Goal: Transaction & Acquisition: Purchase product/service

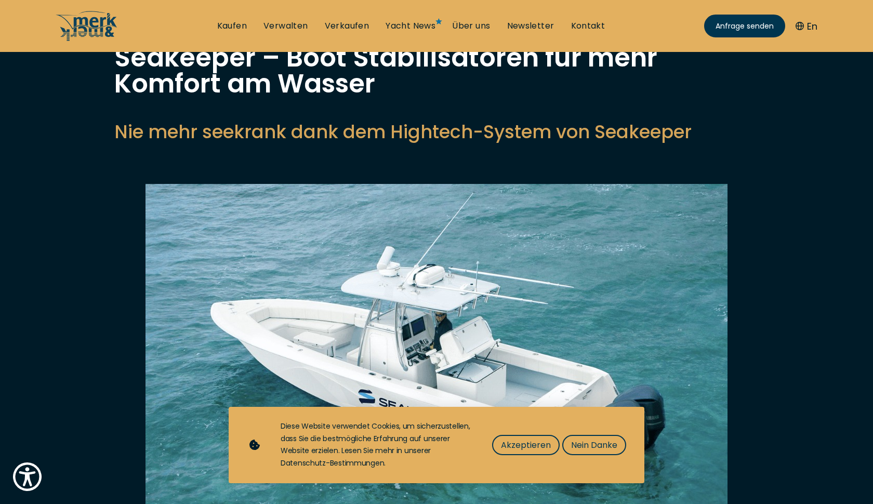
scroll to position [86, 0]
click at [584, 445] on span "Nein Danke" at bounding box center [594, 445] width 46 height 13
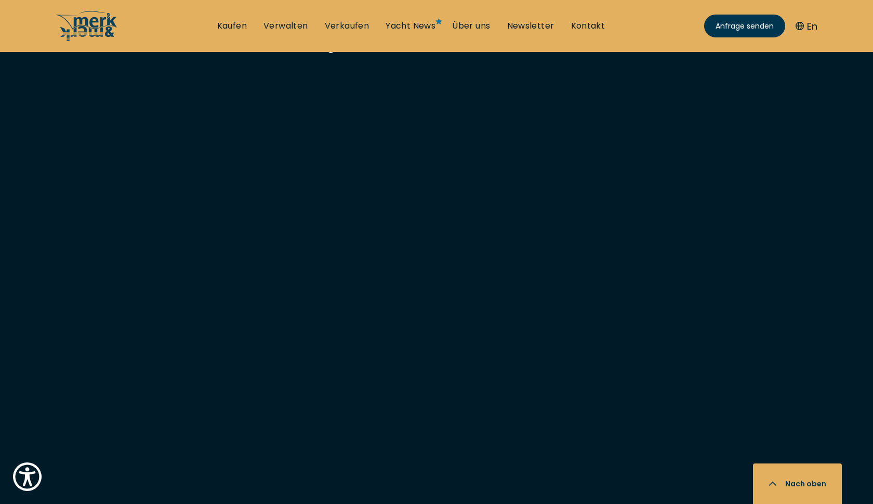
scroll to position [2477, 0]
click at [235, 25] on link "Kaufen" at bounding box center [232, 25] width 30 height 11
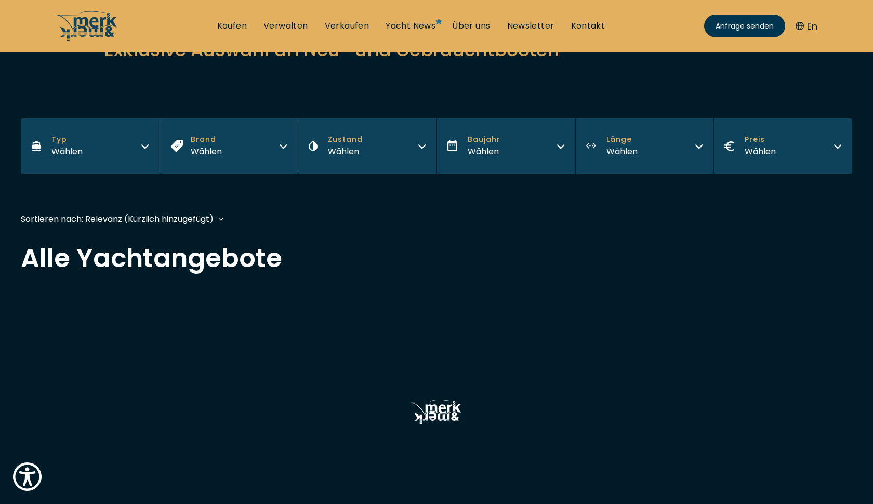
scroll to position [149, 0]
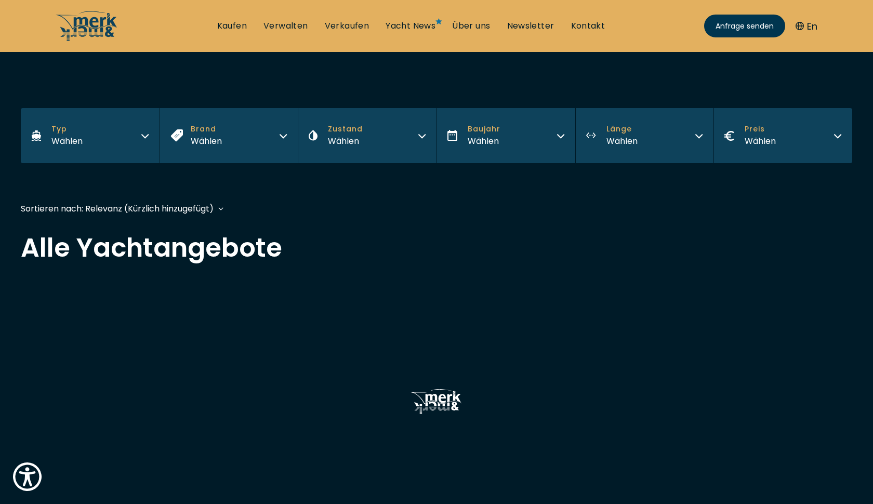
click at [136, 140] on button "Typ Wählen" at bounding box center [90, 135] width 139 height 55
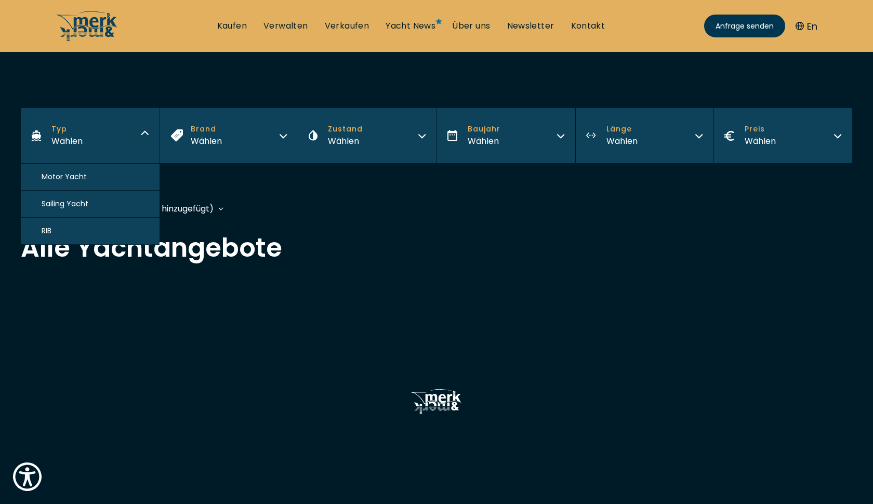
click at [124, 180] on button "Motor Yacht" at bounding box center [90, 177] width 139 height 27
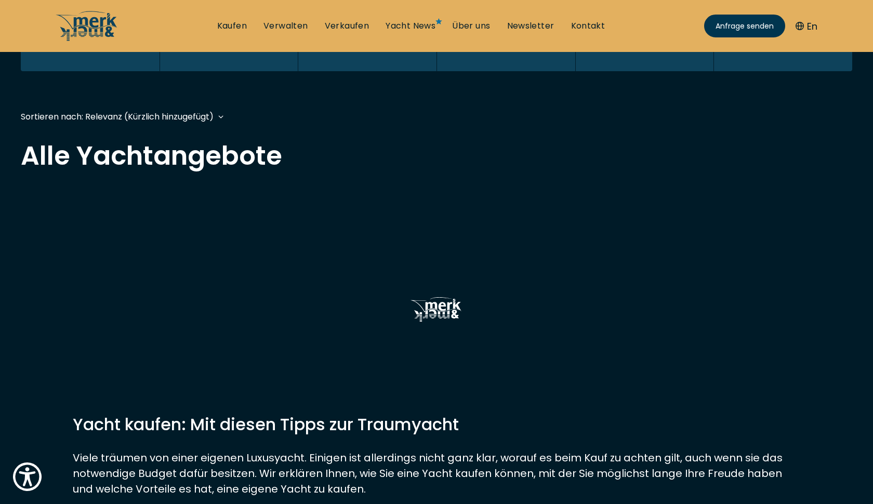
scroll to position [257, 0]
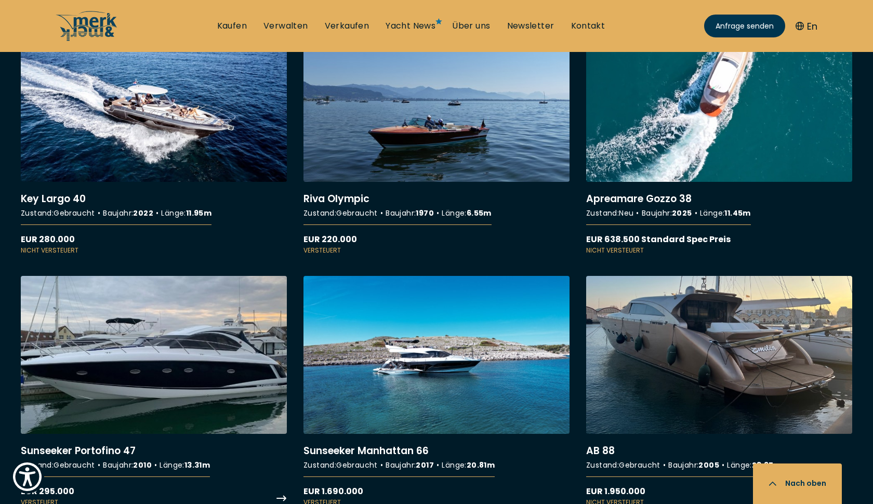
scroll to position [990, 0]
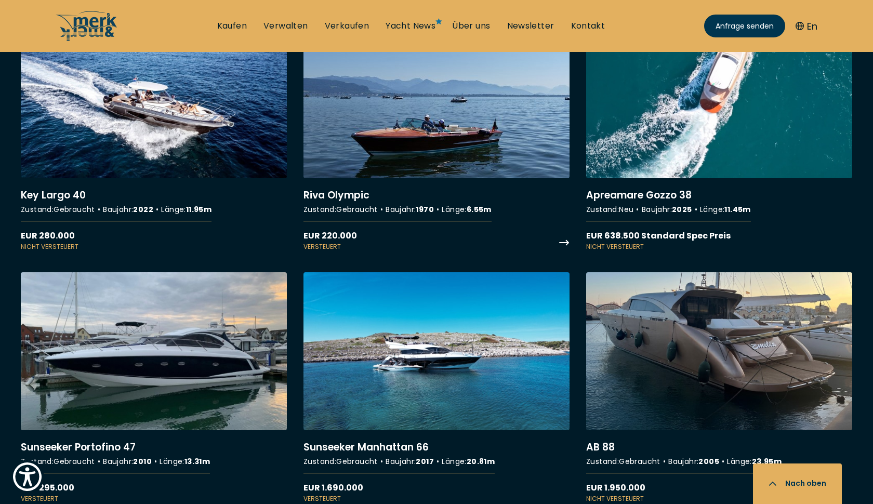
click at [396, 140] on link "More details about Riva Olympic" at bounding box center [437, 135] width 266 height 231
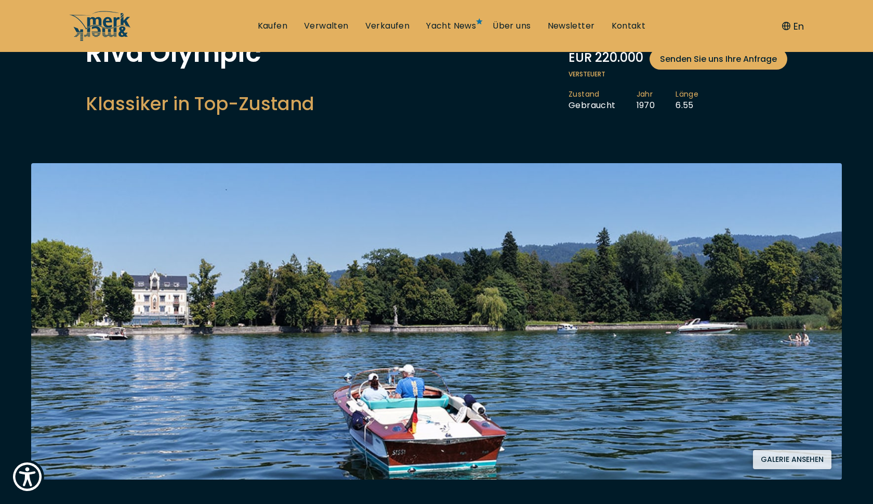
scroll to position [225, 0]
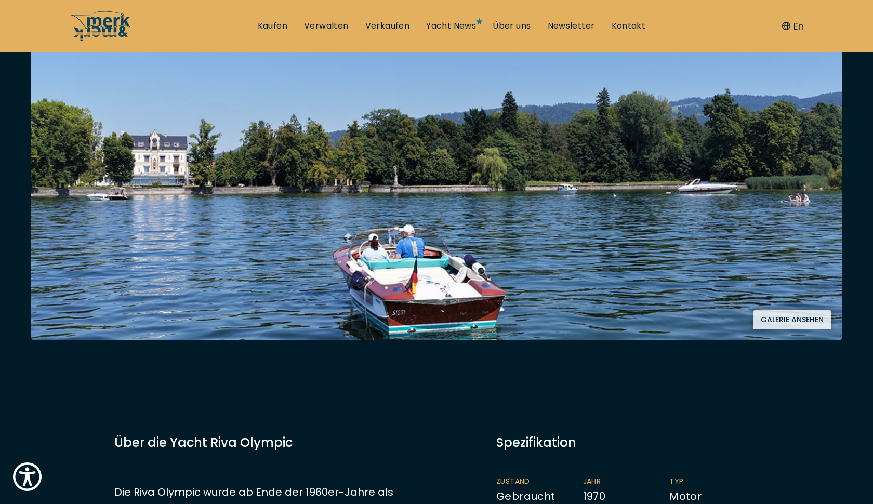
click at [786, 321] on button "Galerie ansehen" at bounding box center [792, 319] width 78 height 19
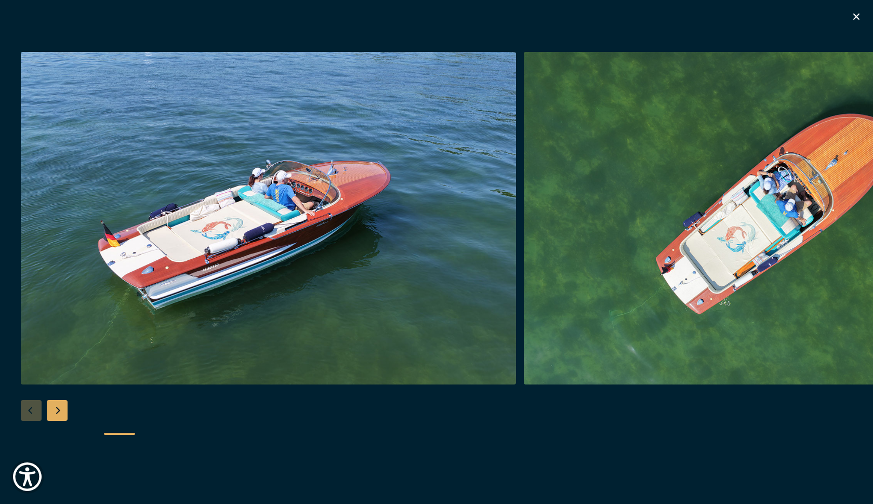
click at [494, 180] on img "button" at bounding box center [268, 218] width 495 height 333
click at [808, 221] on img "button" at bounding box center [771, 218] width 495 height 333
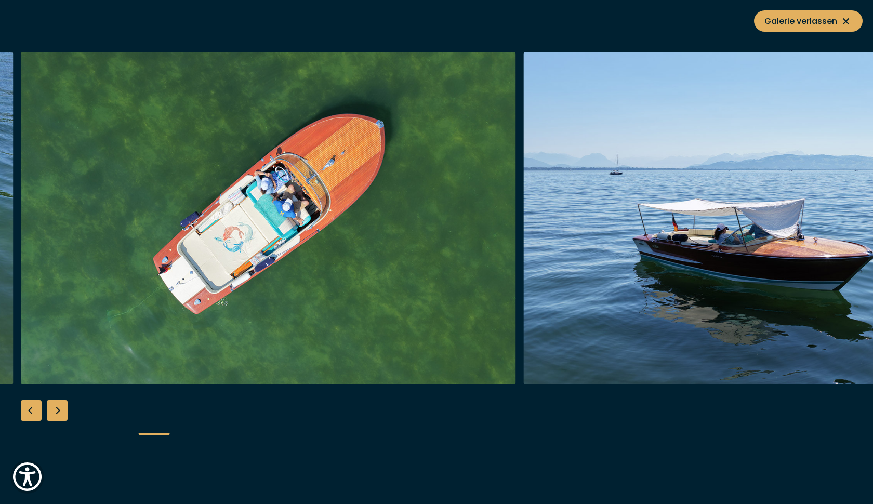
click at [849, 219] on img "button" at bounding box center [771, 218] width 495 height 333
click at [862, 226] on img "button" at bounding box center [771, 218] width 495 height 333
click at [62, 410] on div "Next slide" at bounding box center [57, 410] width 21 height 21
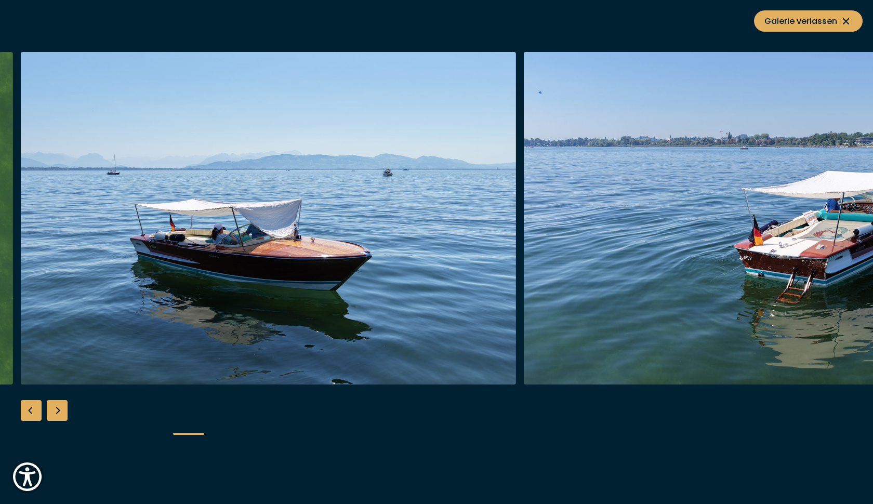
click at [62, 410] on div "Next slide" at bounding box center [57, 410] width 21 height 21
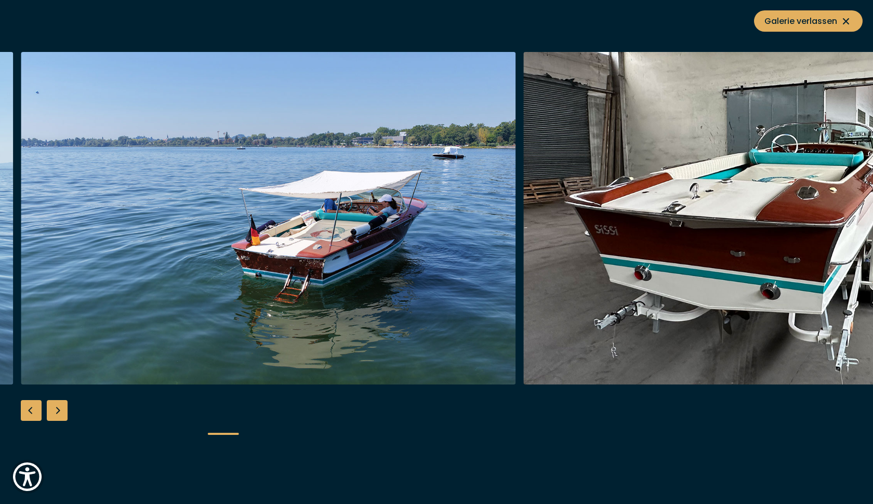
click at [62, 410] on div "Next slide" at bounding box center [57, 410] width 21 height 21
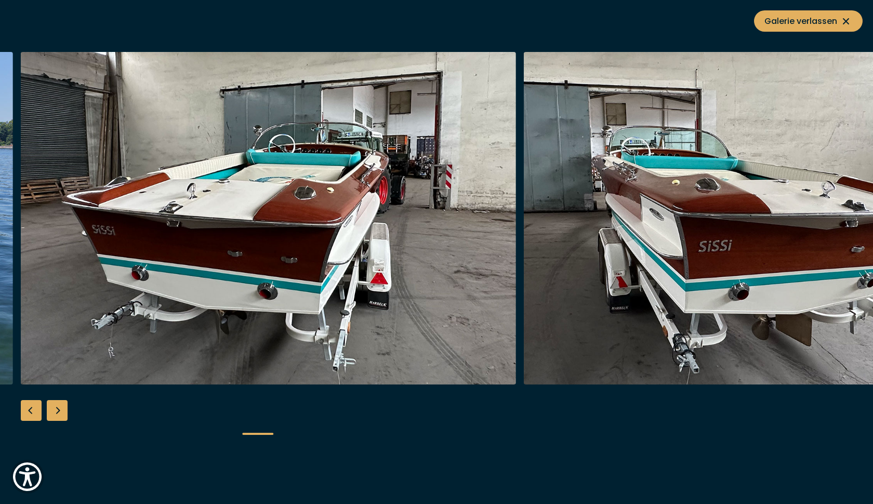
click at [62, 410] on div "Next slide" at bounding box center [57, 410] width 21 height 21
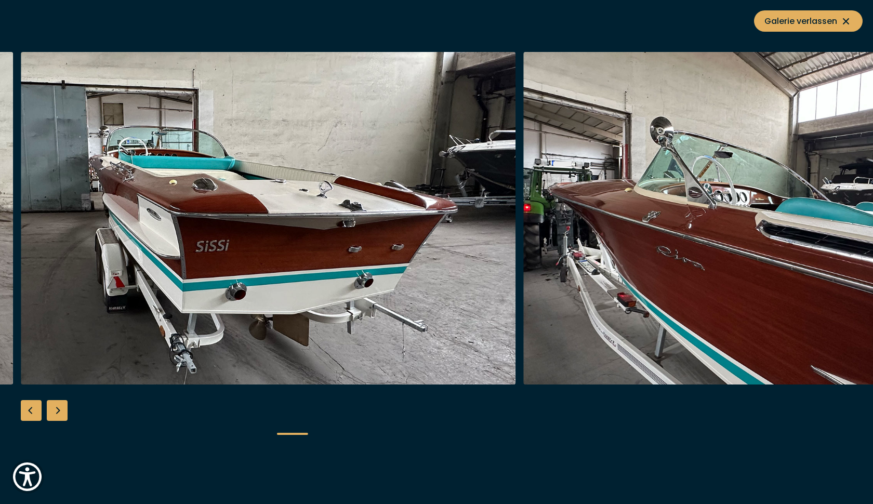
click at [62, 410] on div "Next slide" at bounding box center [57, 410] width 21 height 21
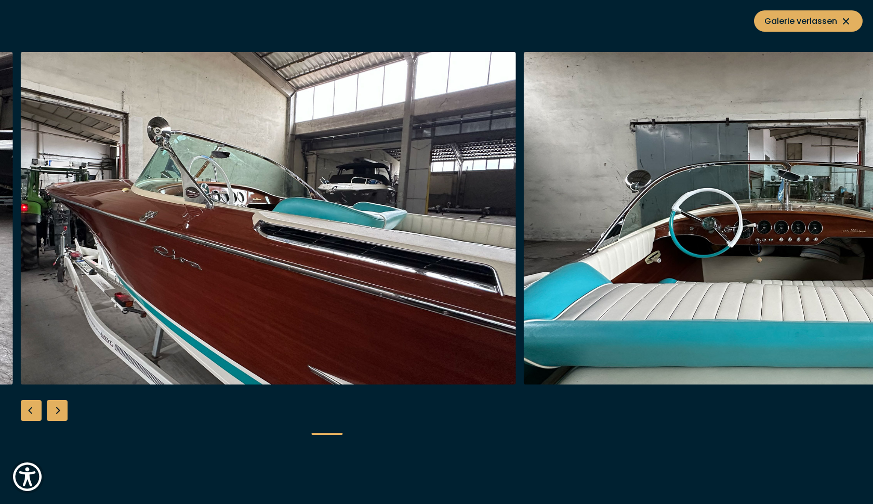
click at [62, 410] on div "Next slide" at bounding box center [57, 410] width 21 height 21
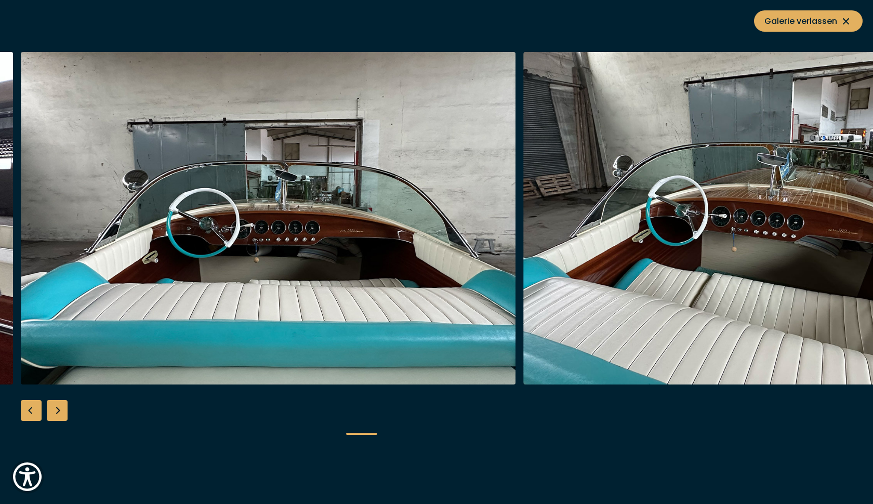
click at [62, 410] on div "Next slide" at bounding box center [57, 410] width 21 height 21
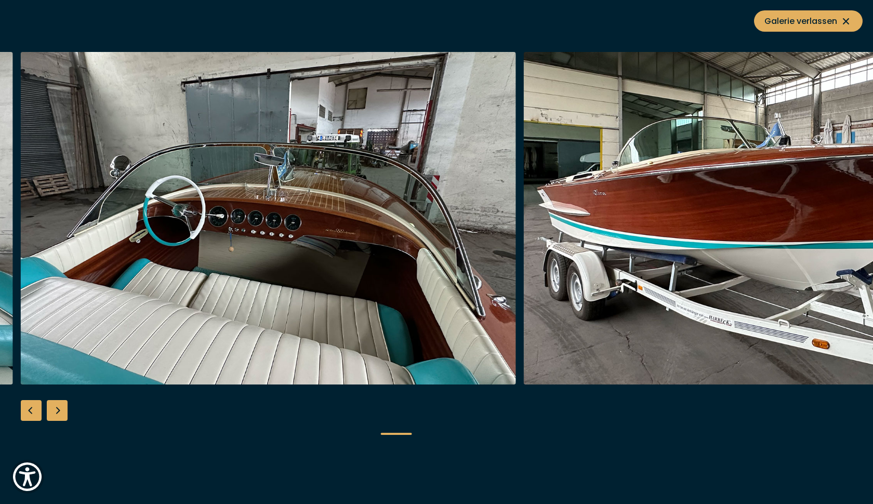
click at [62, 410] on div "Next slide" at bounding box center [57, 410] width 21 height 21
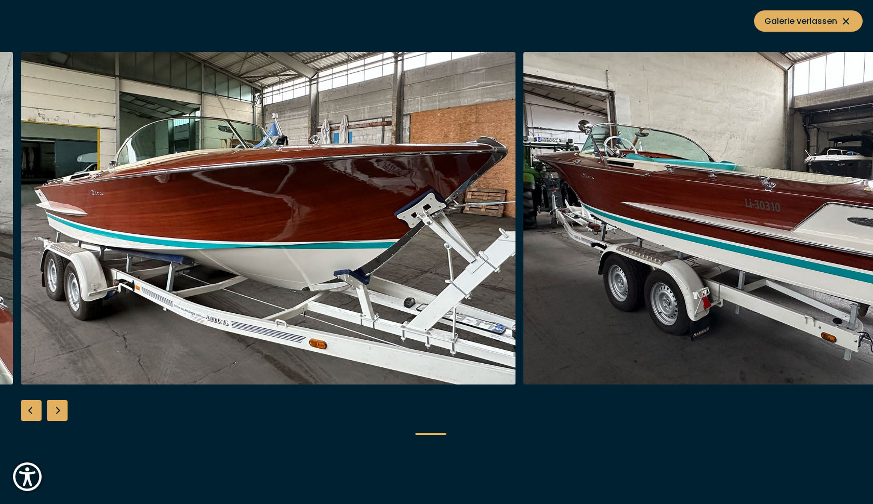
click at [62, 410] on div "Next slide" at bounding box center [57, 410] width 21 height 21
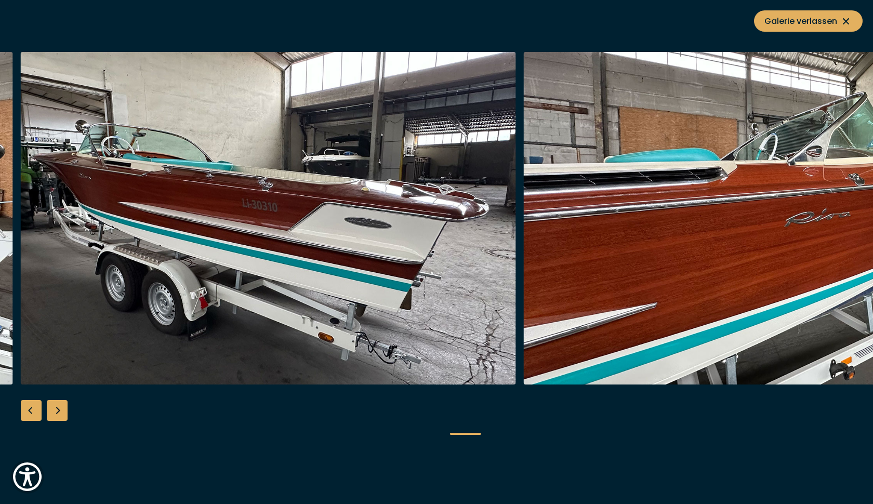
click at [62, 410] on div "Next slide" at bounding box center [57, 410] width 21 height 21
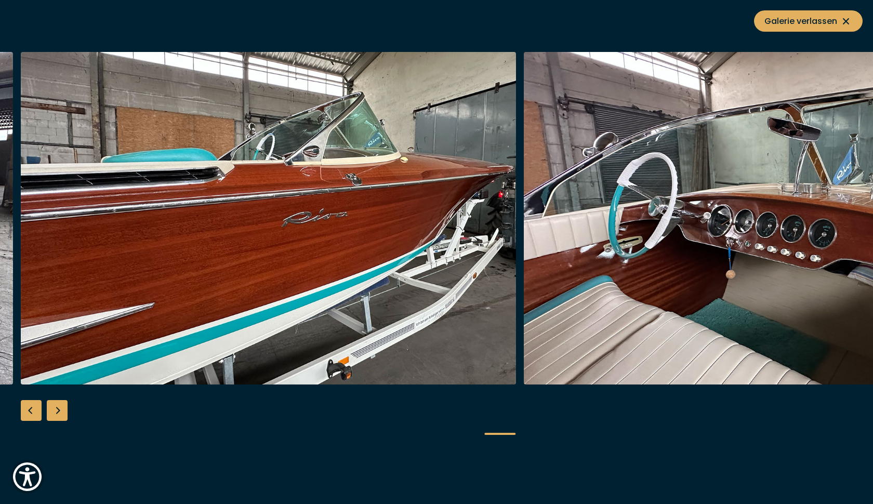
click at [62, 410] on div "Next slide" at bounding box center [57, 410] width 21 height 21
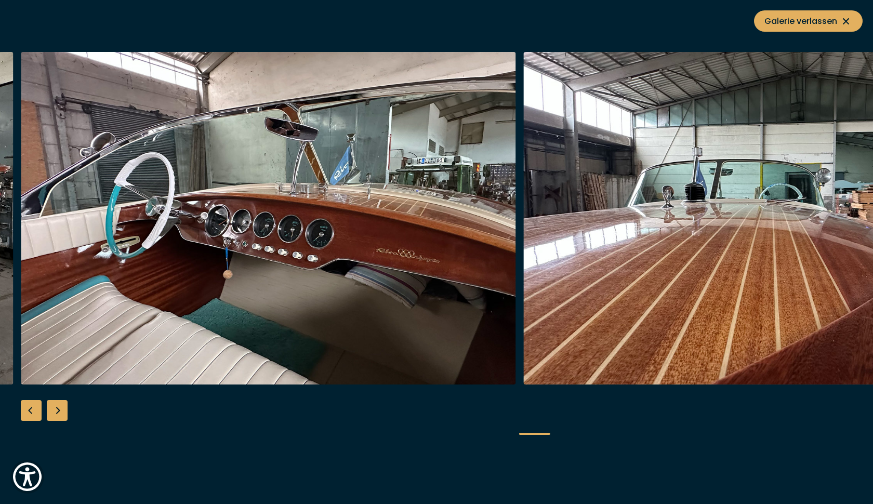
click at [62, 410] on div "Next slide" at bounding box center [57, 410] width 21 height 21
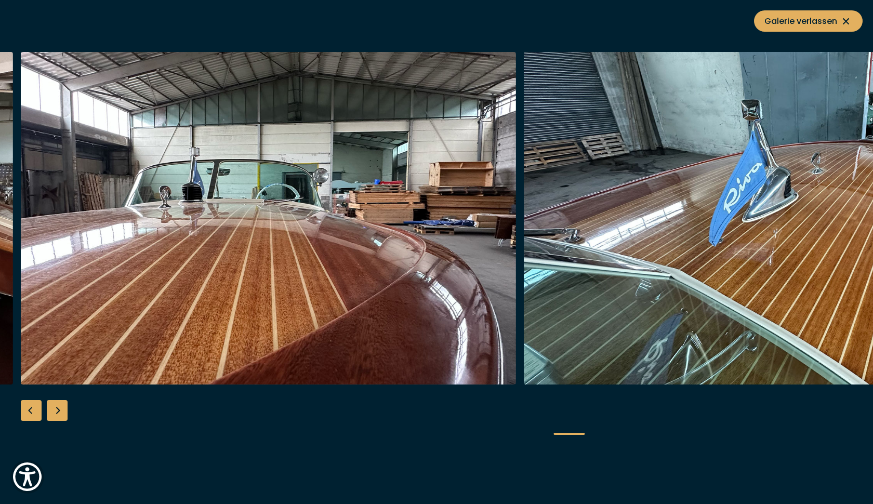
click at [62, 410] on div "Next slide" at bounding box center [57, 410] width 21 height 21
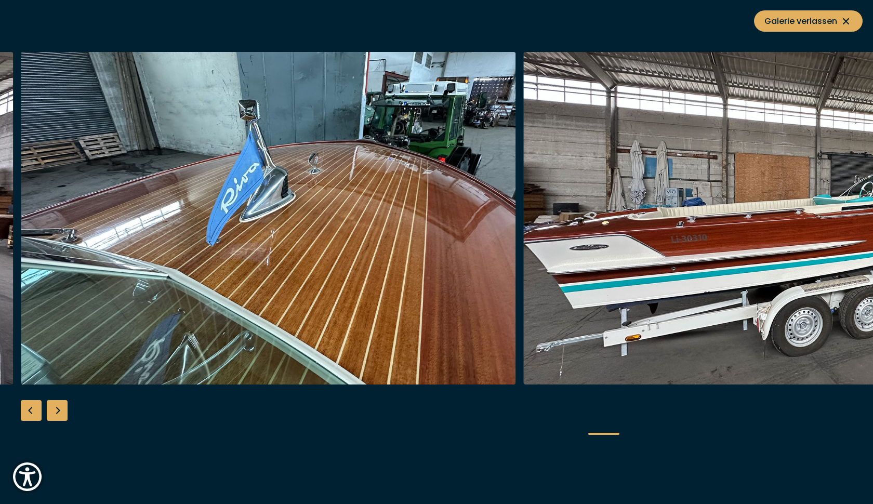
click at [62, 410] on div "Next slide" at bounding box center [57, 410] width 21 height 21
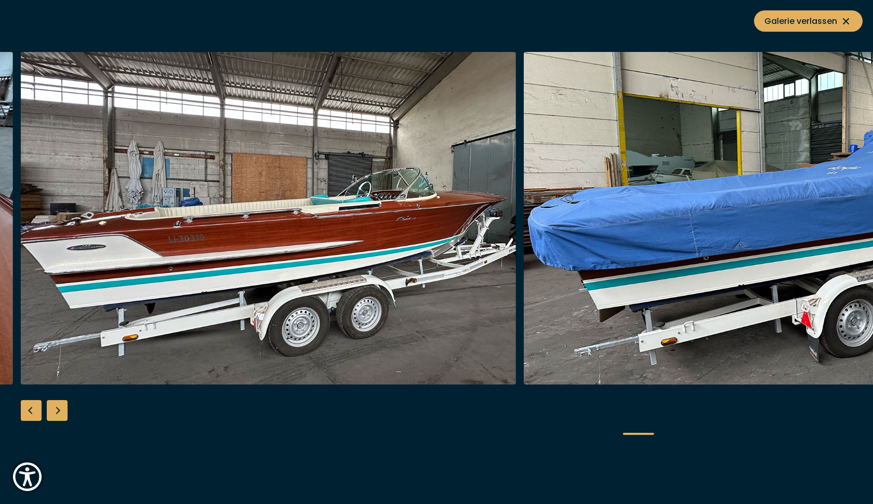
click at [62, 410] on div "Next slide" at bounding box center [57, 410] width 21 height 21
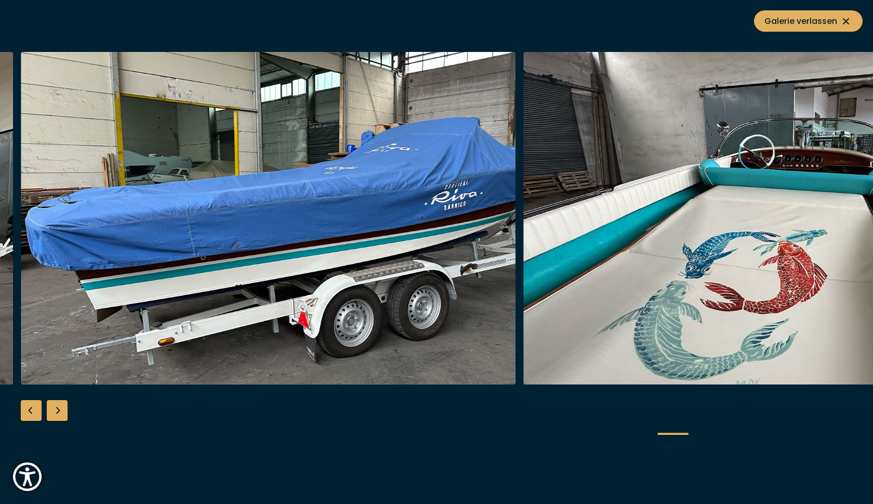
click at [62, 410] on div "Next slide" at bounding box center [57, 410] width 21 height 21
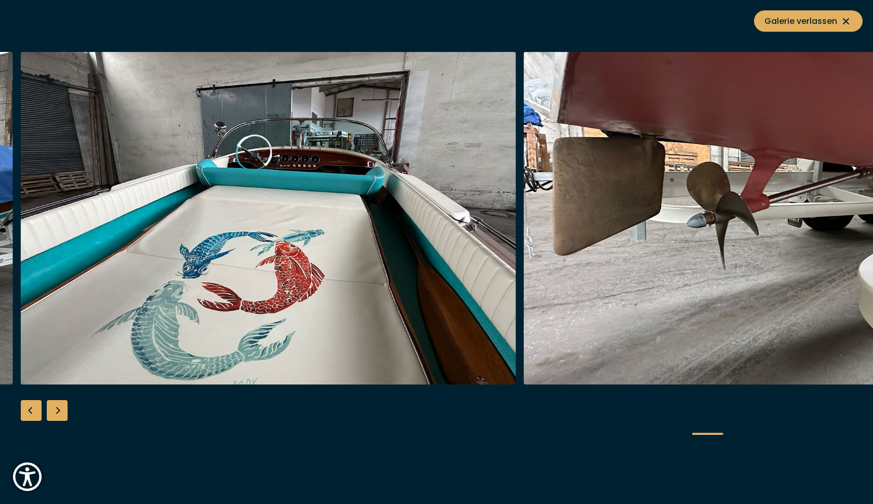
click at [62, 410] on div "Next slide" at bounding box center [57, 410] width 21 height 21
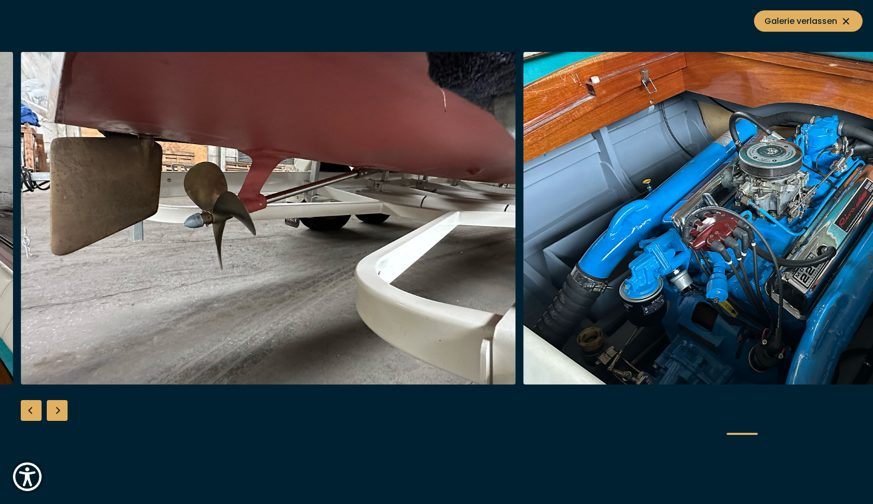
click at [62, 410] on div "Next slide" at bounding box center [57, 410] width 21 height 21
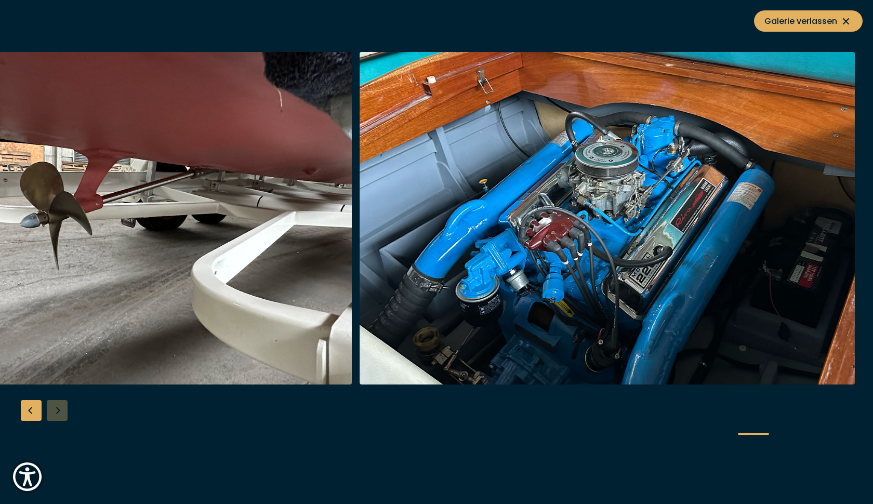
click at [62, 410] on div at bounding box center [436, 252] width 873 height 400
click at [790, 12] on button "Galerie verlassen" at bounding box center [808, 20] width 109 height 21
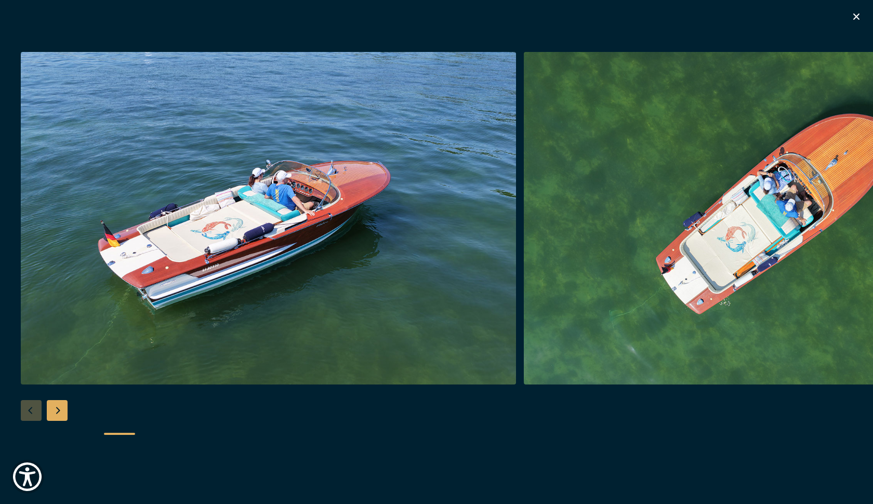
click at [858, 19] on icon "button" at bounding box center [856, 16] width 12 height 12
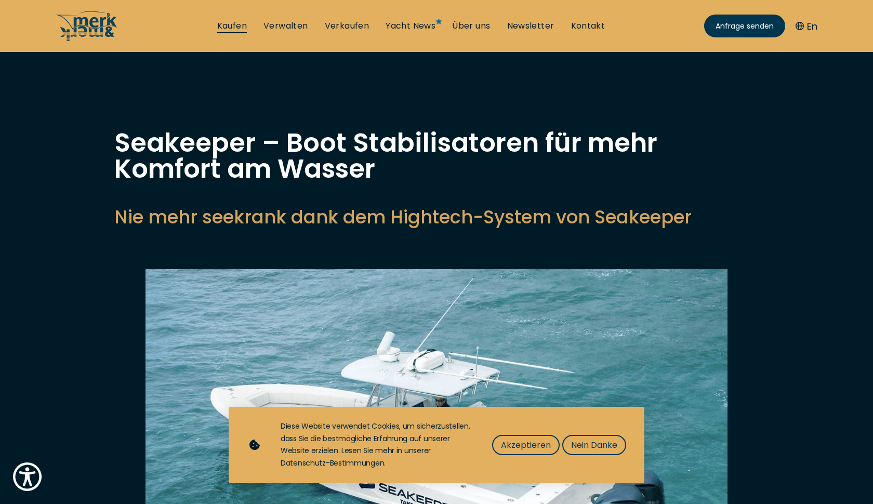
click at [243, 22] on link "Kaufen" at bounding box center [232, 25] width 30 height 11
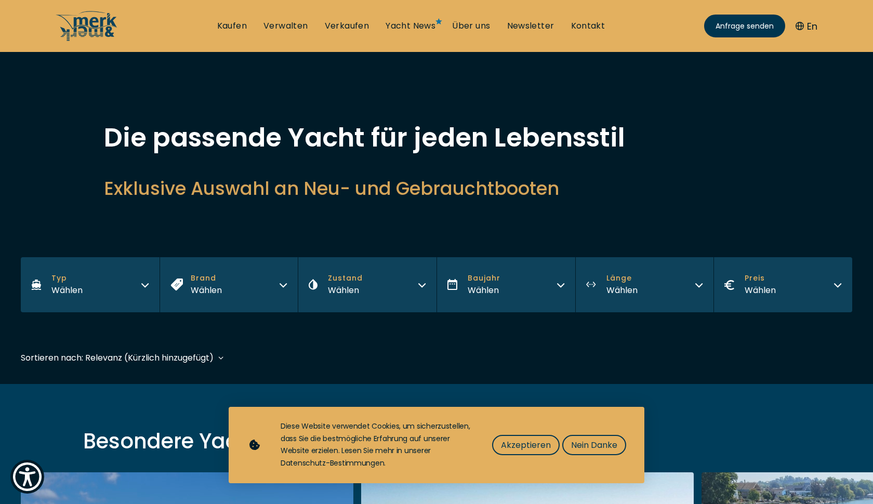
click at [145, 280] on icon "button" at bounding box center [145, 284] width 8 height 8
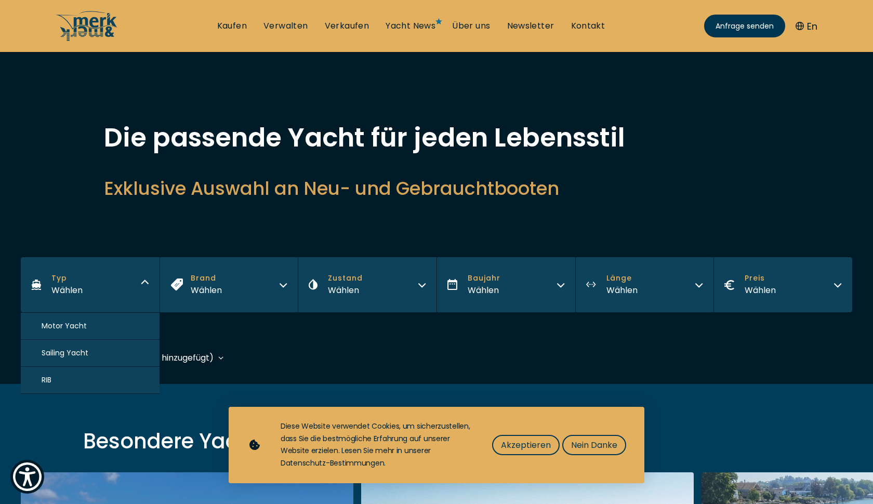
click at [89, 325] on button "Motor Yacht" at bounding box center [90, 326] width 139 height 27
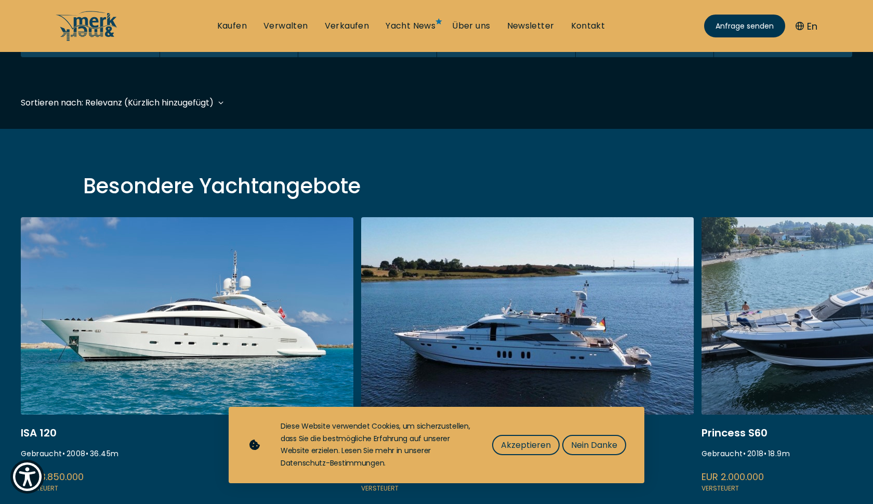
scroll to position [257, 0]
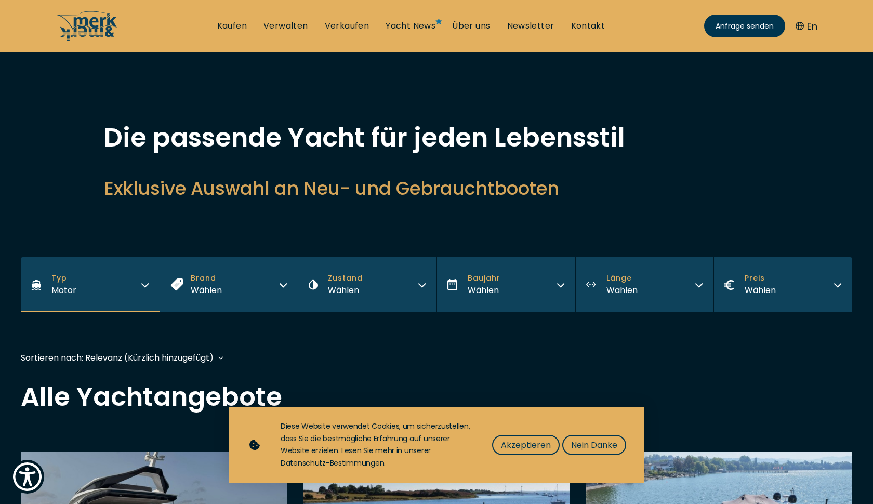
scroll to position [2, 0]
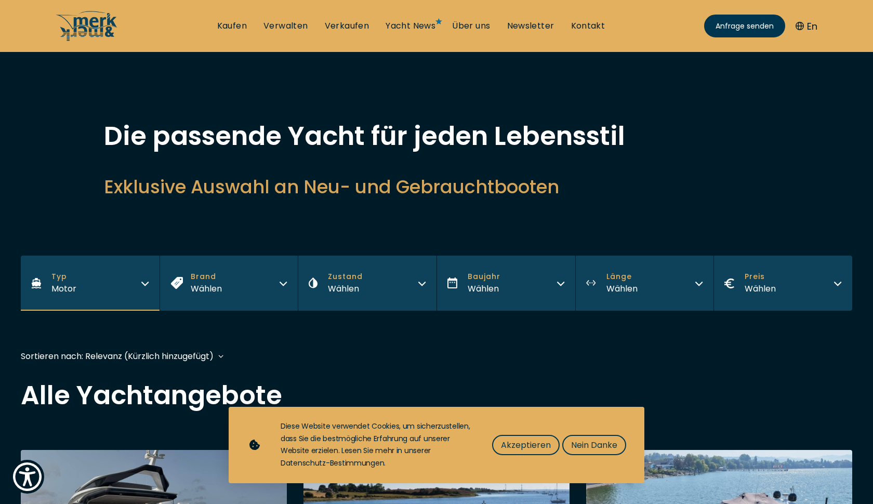
click at [285, 285] on icon "button" at bounding box center [283, 282] width 8 height 8
click at [302, 225] on div "Die passende Yacht für jeden Lebensstil Exklusive Auswahl an Neu- und Gebraucht…" at bounding box center [437, 174] width 832 height 102
click at [559, 281] on icon "button" at bounding box center [561, 282] width 8 height 8
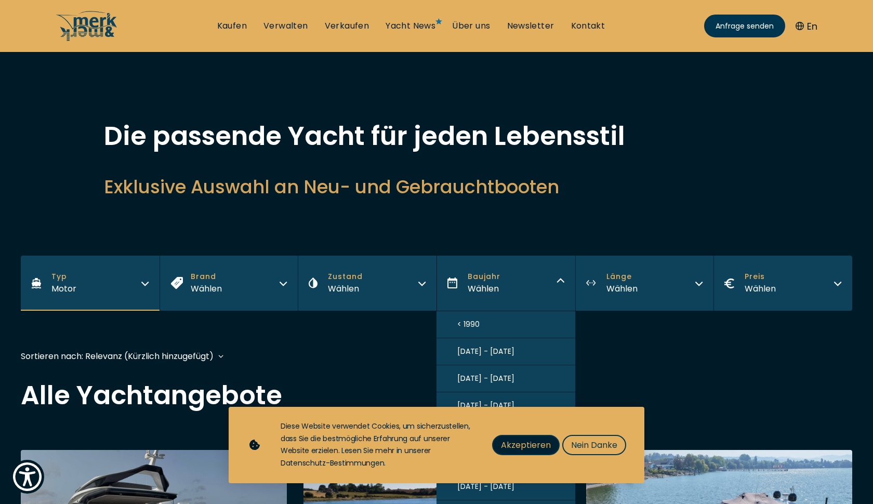
click at [549, 450] on span "Akzeptieren" at bounding box center [526, 445] width 50 height 13
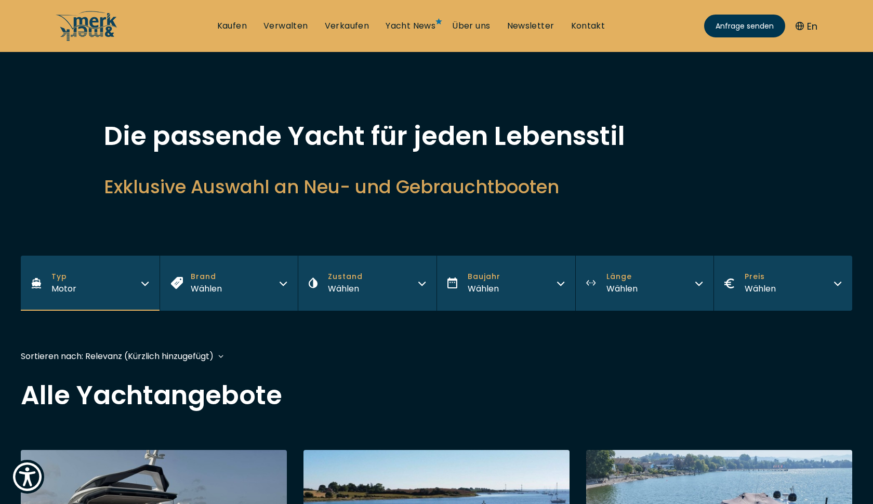
click at [517, 285] on button "Baujahr Wählen" at bounding box center [506, 283] width 139 height 55
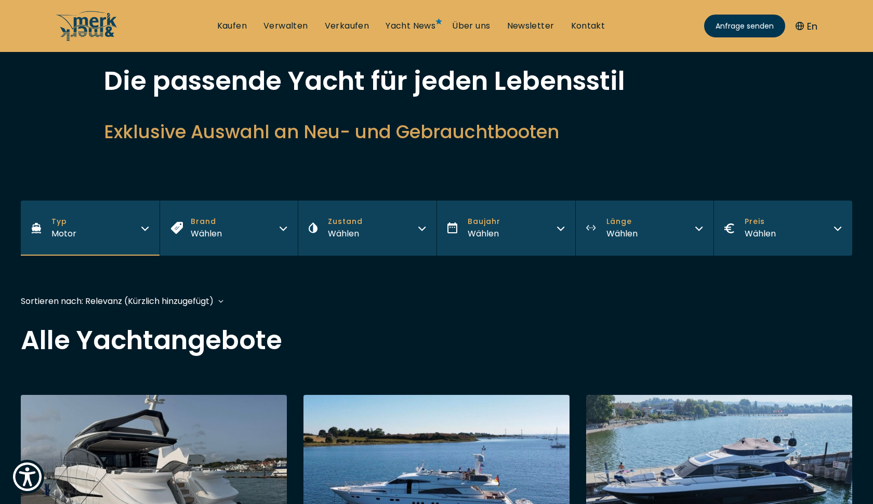
scroll to position [60, 0]
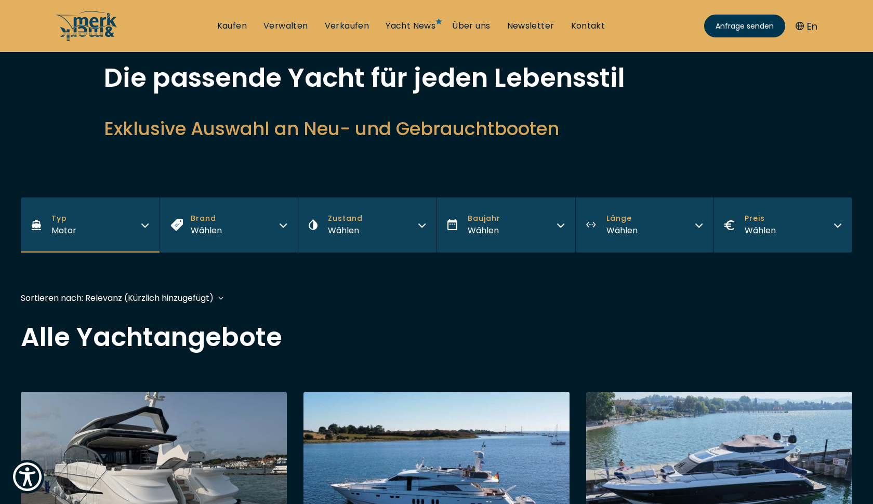
click at [538, 223] on button "Baujahr Wählen" at bounding box center [506, 225] width 139 height 55
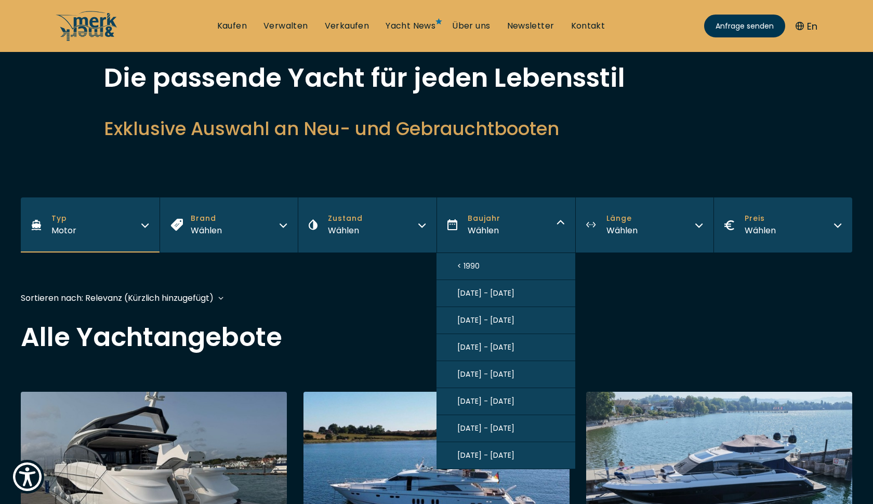
click at [494, 461] on button "2020 - 2025" at bounding box center [506, 455] width 139 height 27
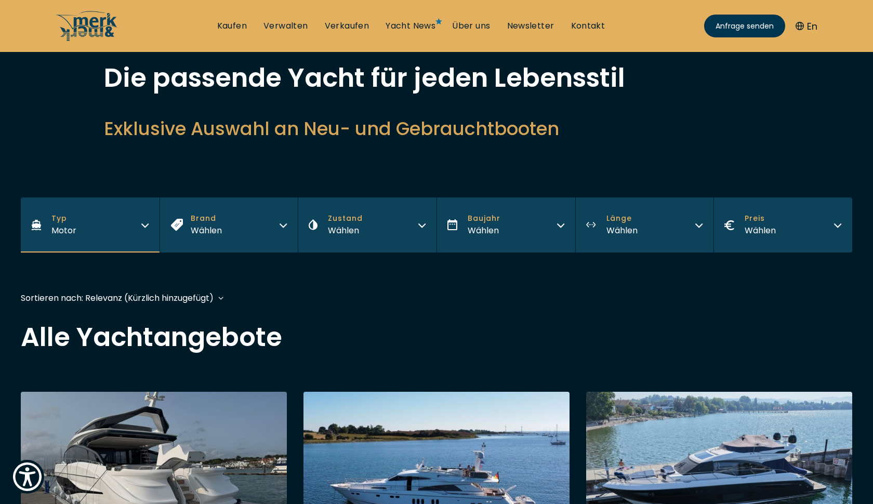
scroll to position [257, 0]
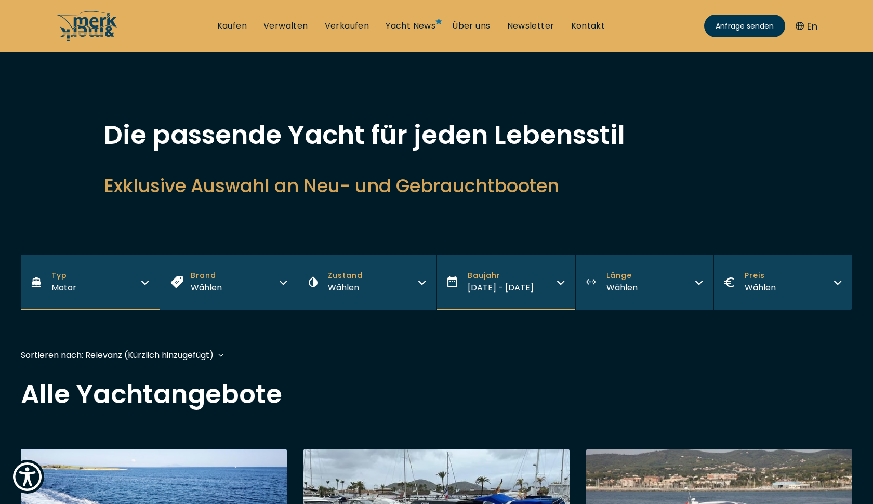
scroll to position [5, 0]
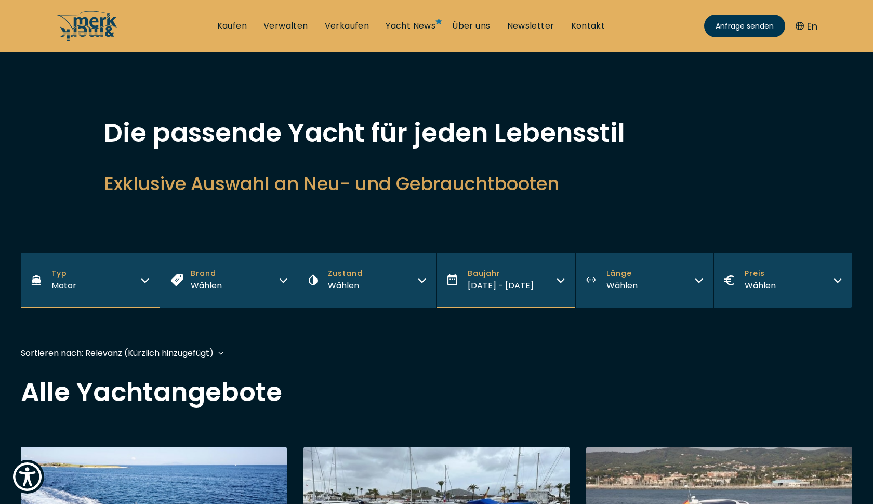
click at [687, 286] on button "Länge Wählen" at bounding box center [644, 280] width 139 height 55
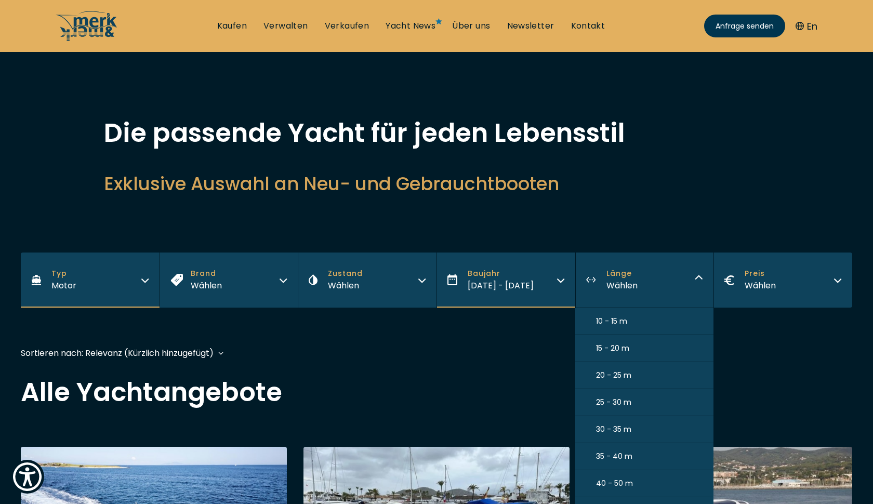
click at [616, 321] on span "10 - 15 m" at bounding box center [611, 321] width 31 height 11
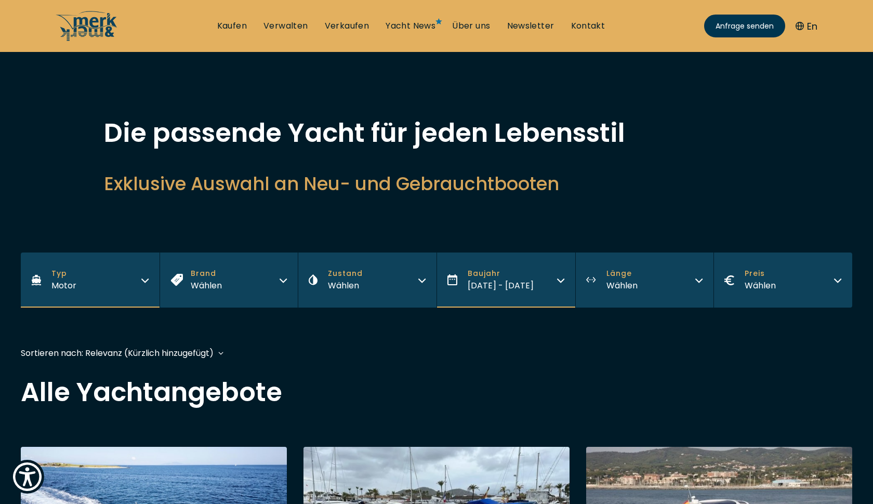
scroll to position [257, 0]
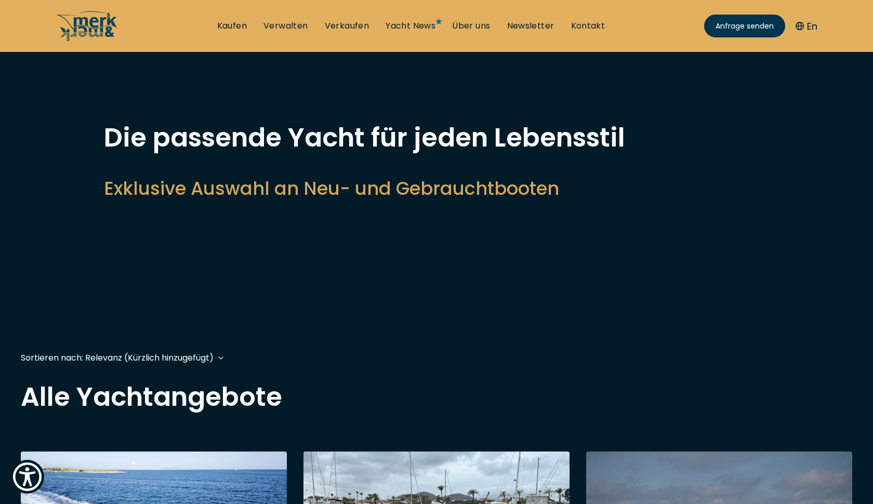
scroll to position [257, 0]
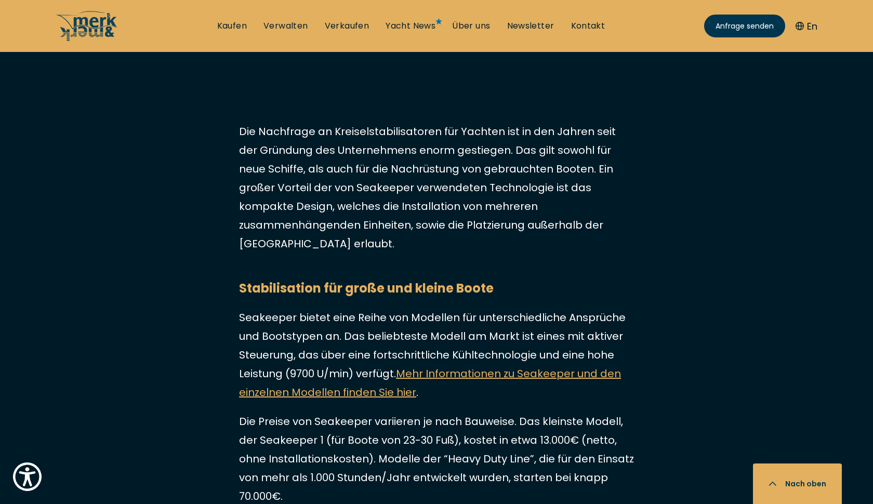
scroll to position [2966, 0]
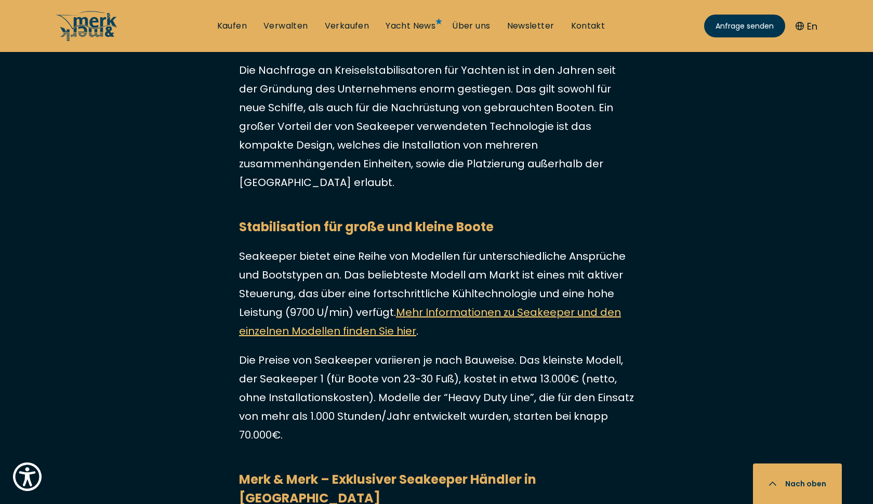
click at [423, 305] on link "Mehr Informationen zu Seakeeper und den einzelnen Modellen finden Sie hier" at bounding box center [430, 321] width 382 height 33
